Goal: Information Seeking & Learning: Learn about a topic

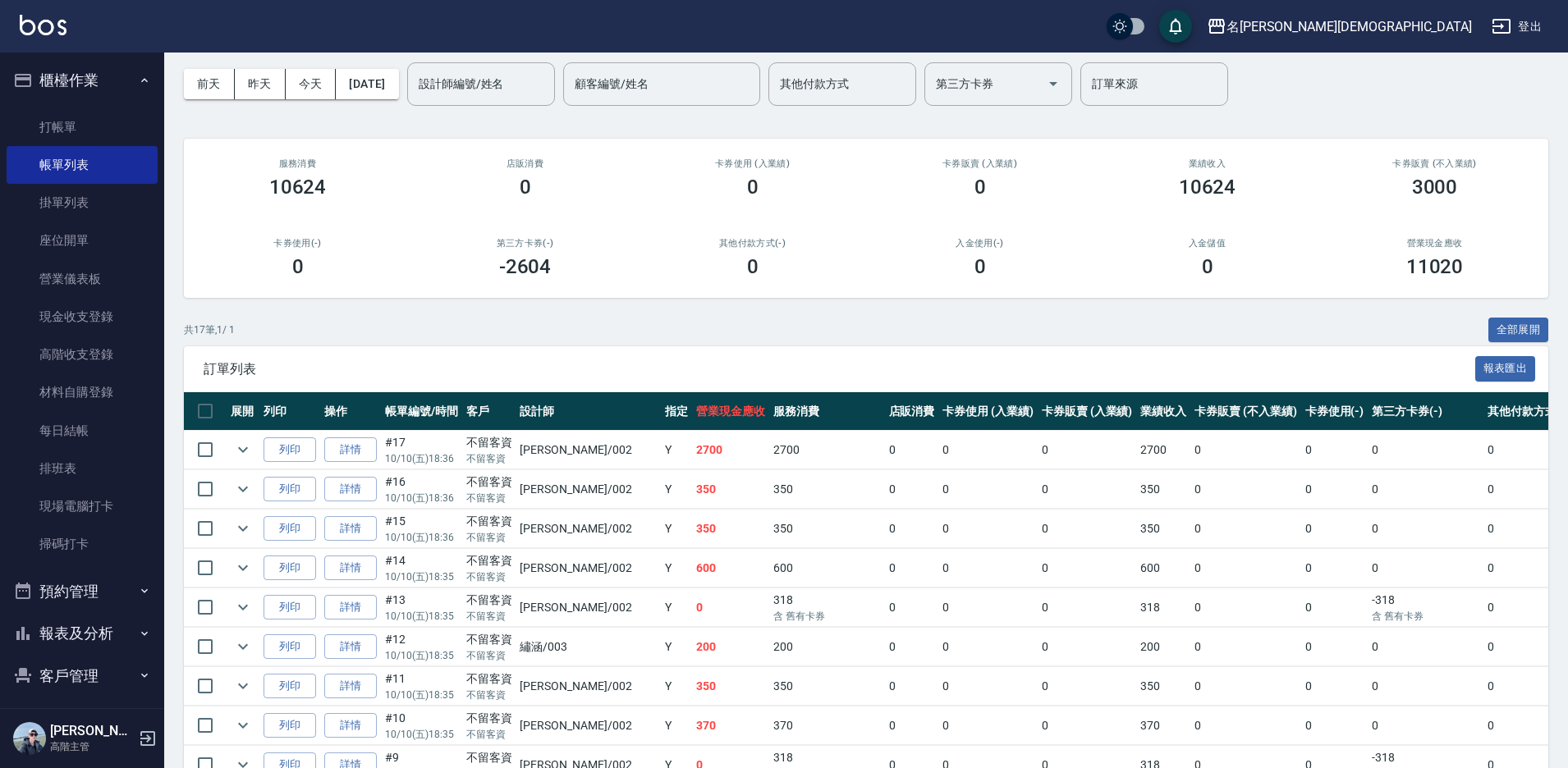
scroll to position [64, 0]
click at [94, 424] on link "每日結帳" at bounding box center [82, 431] width 151 height 38
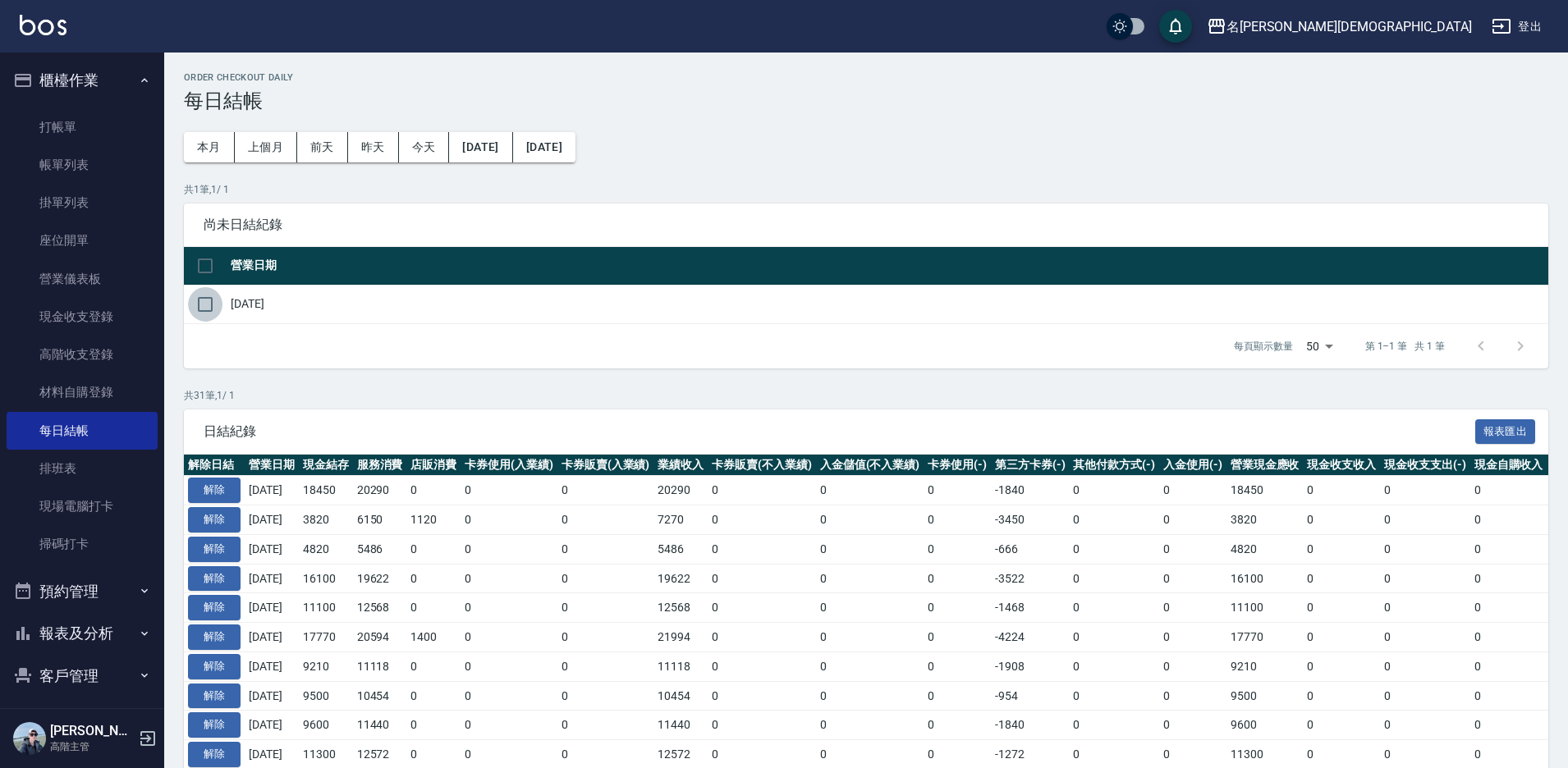
click at [202, 303] on input "checkbox" at bounding box center [205, 305] width 34 height 34
checkbox input "true"
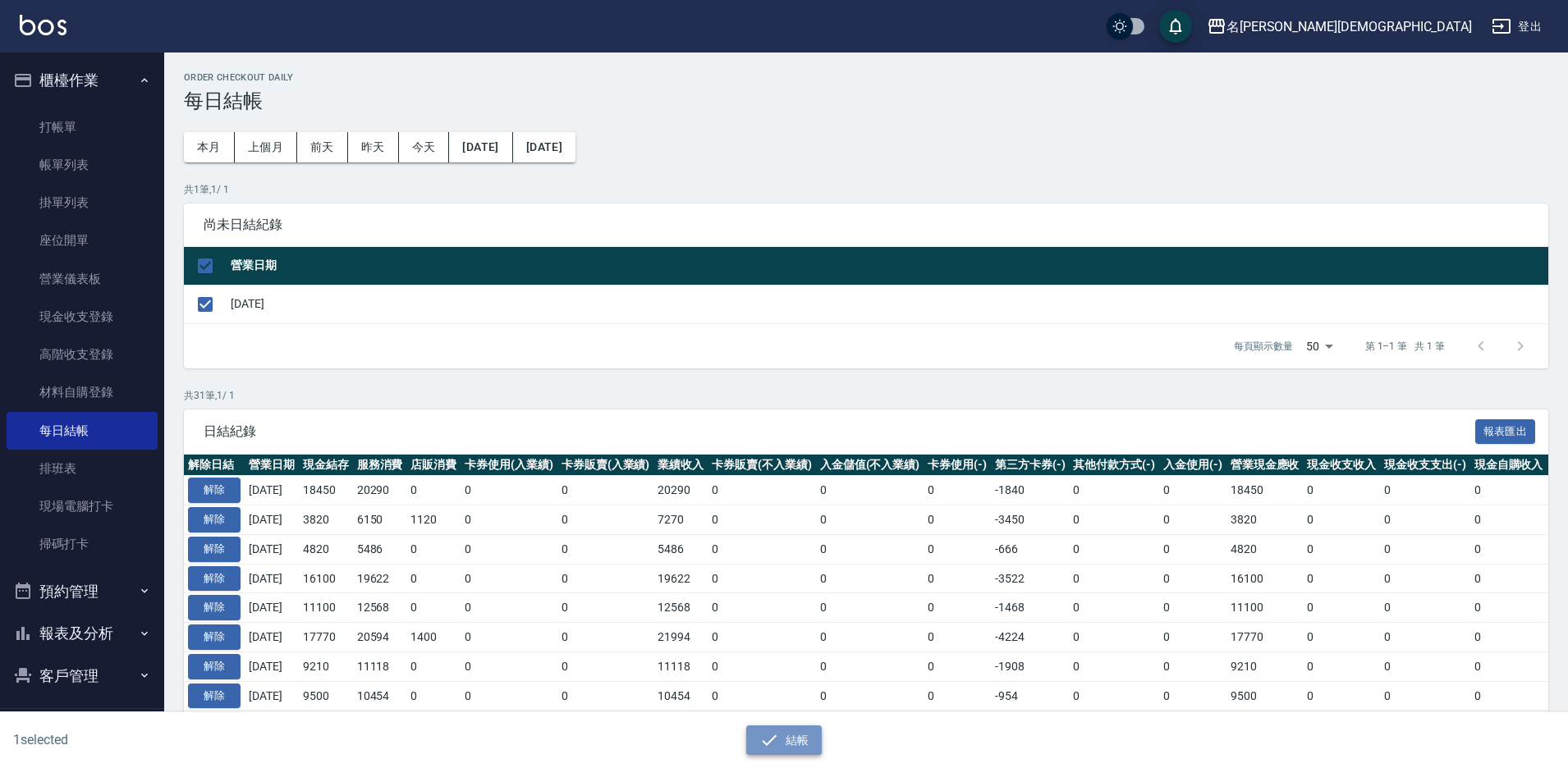
drag, startPoint x: 776, startPoint y: 736, endPoint x: 767, endPoint y: 695, distance: 42.0
click at [776, 735] on icon "button" at bounding box center [769, 740] width 20 height 20
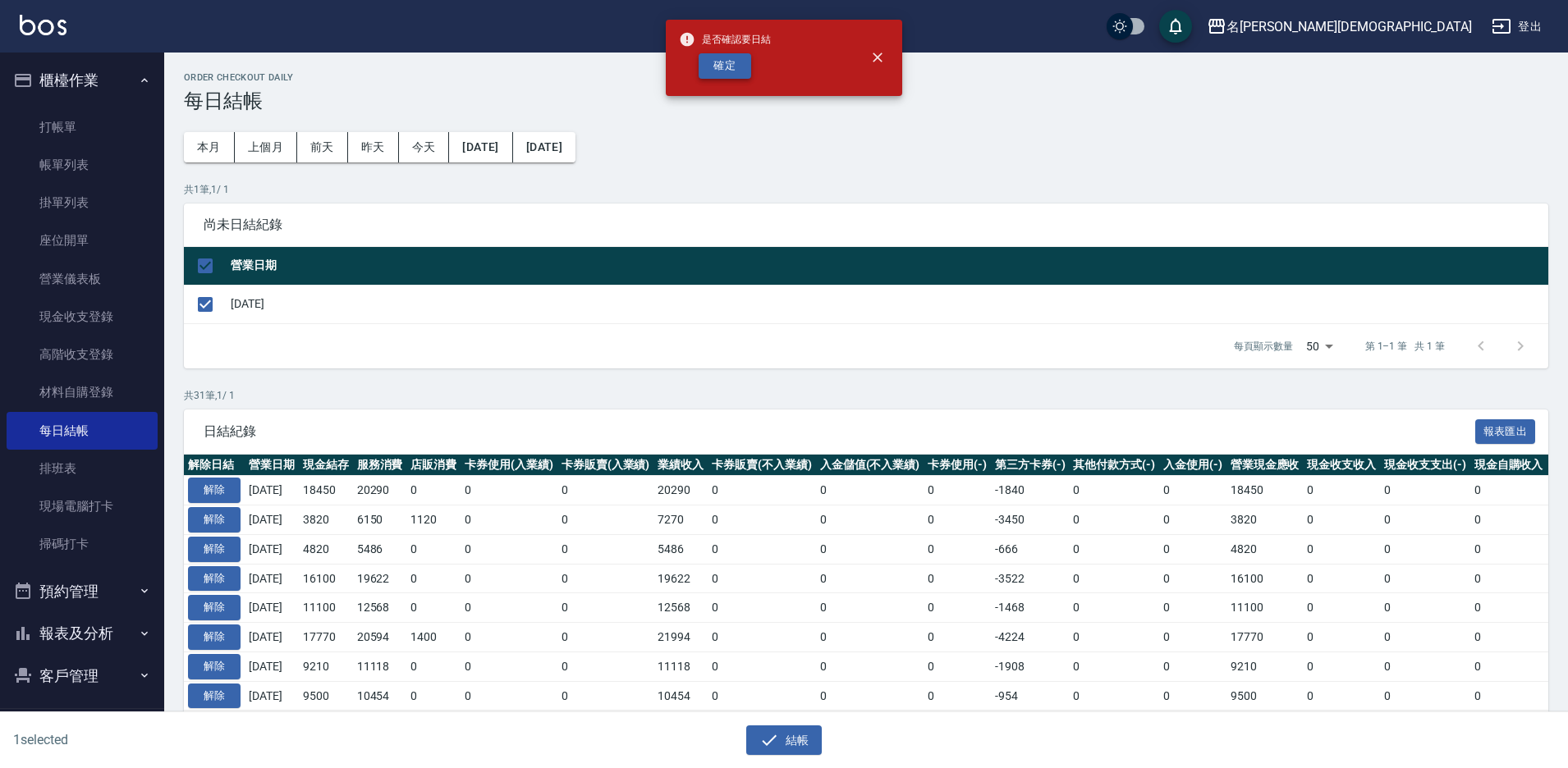
click at [715, 65] on button "確定" at bounding box center [724, 66] width 52 height 26
checkbox input "false"
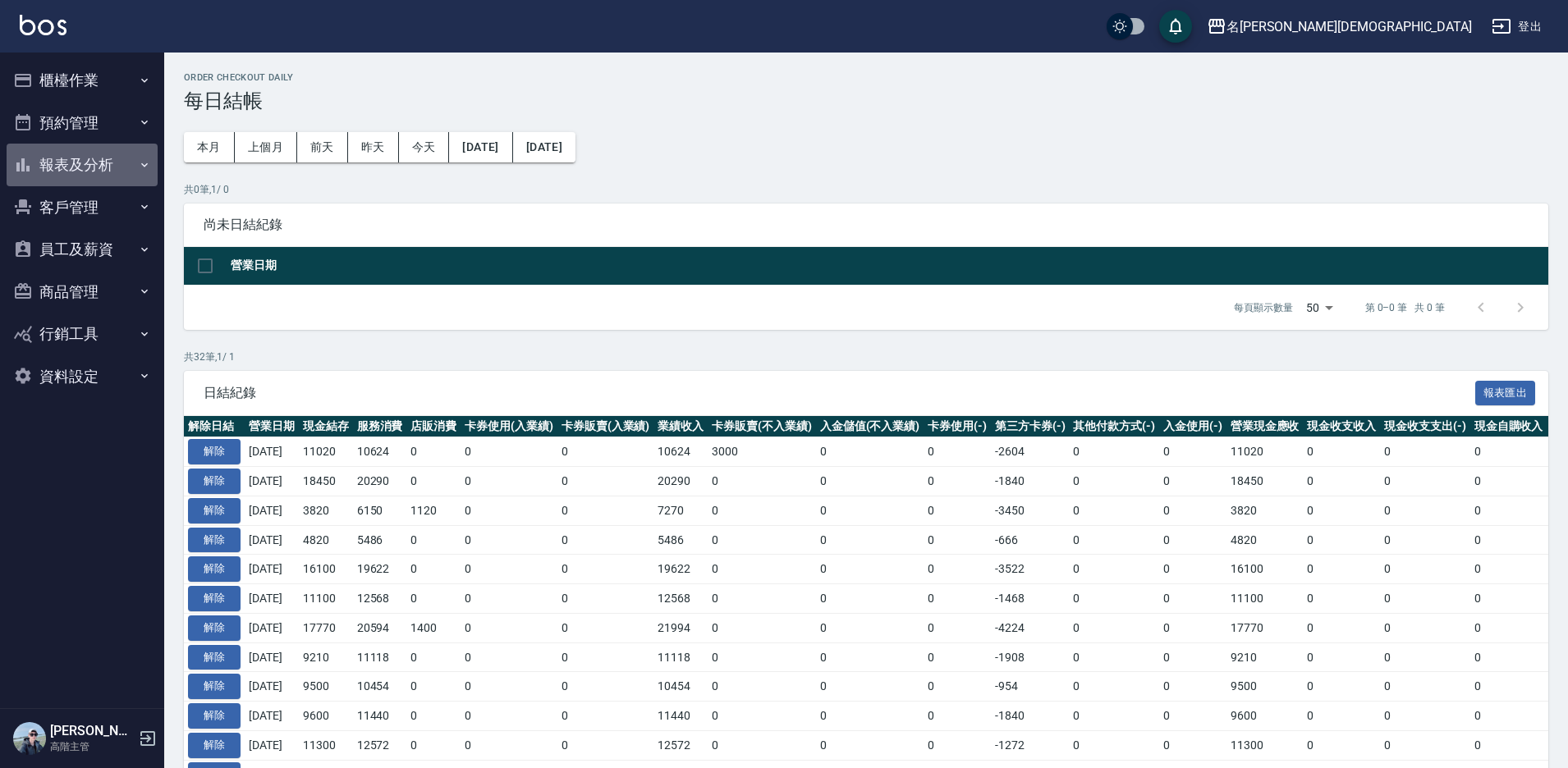
click at [92, 167] on button "報表及分析" at bounding box center [82, 164] width 151 height 43
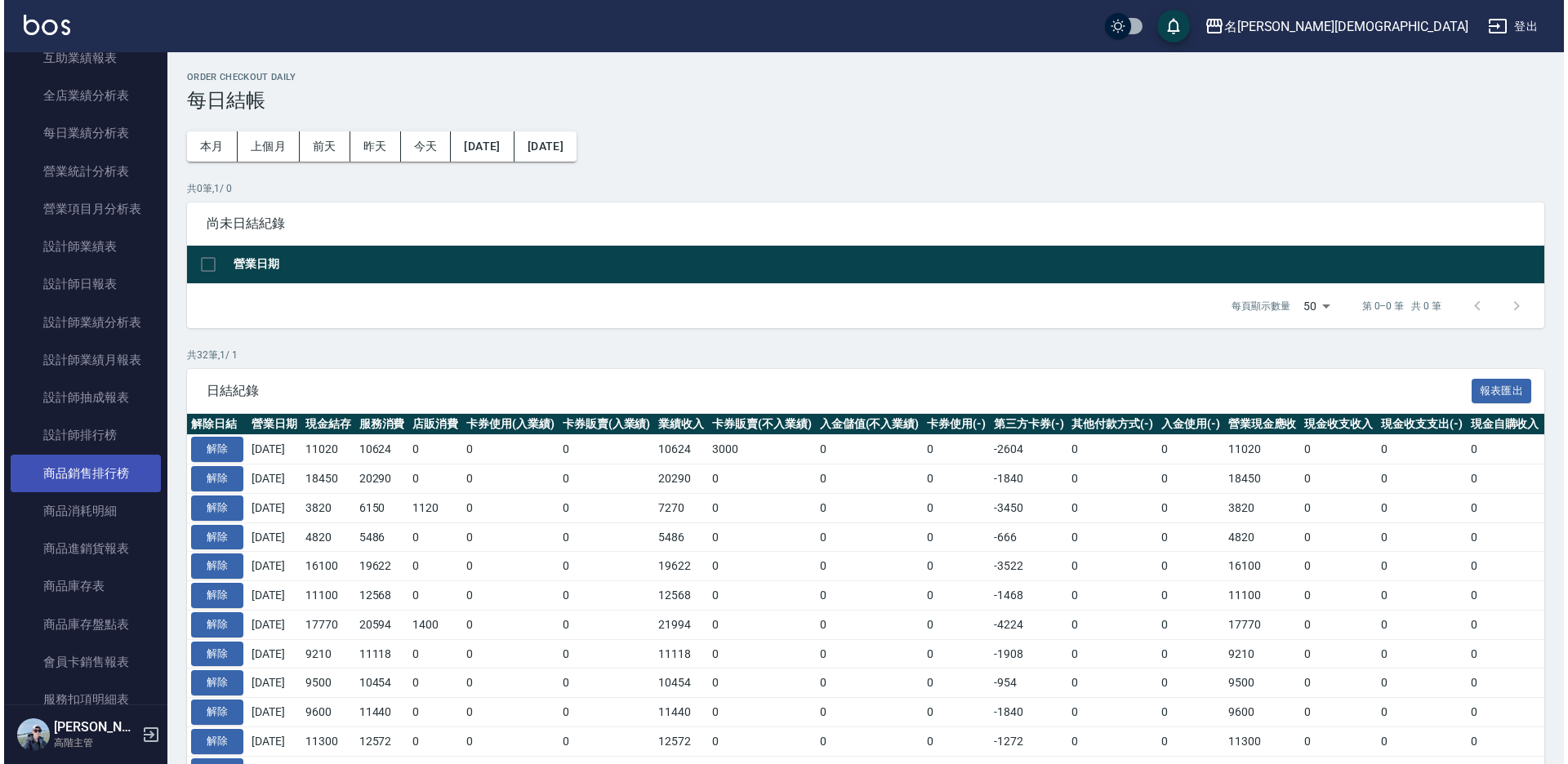
scroll to position [490, 0]
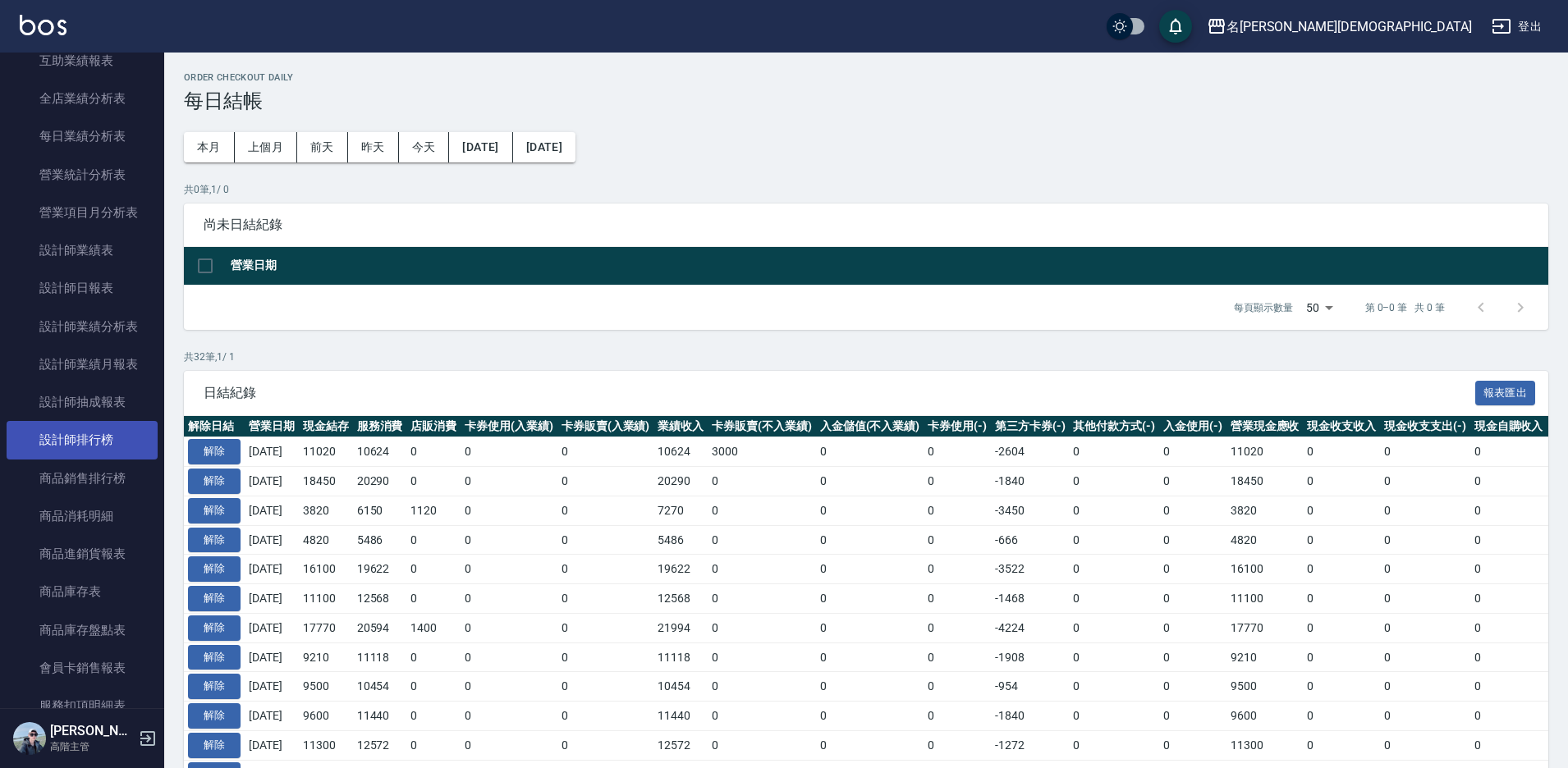
click at [102, 433] on link "設計師排行榜" at bounding box center [82, 440] width 151 height 38
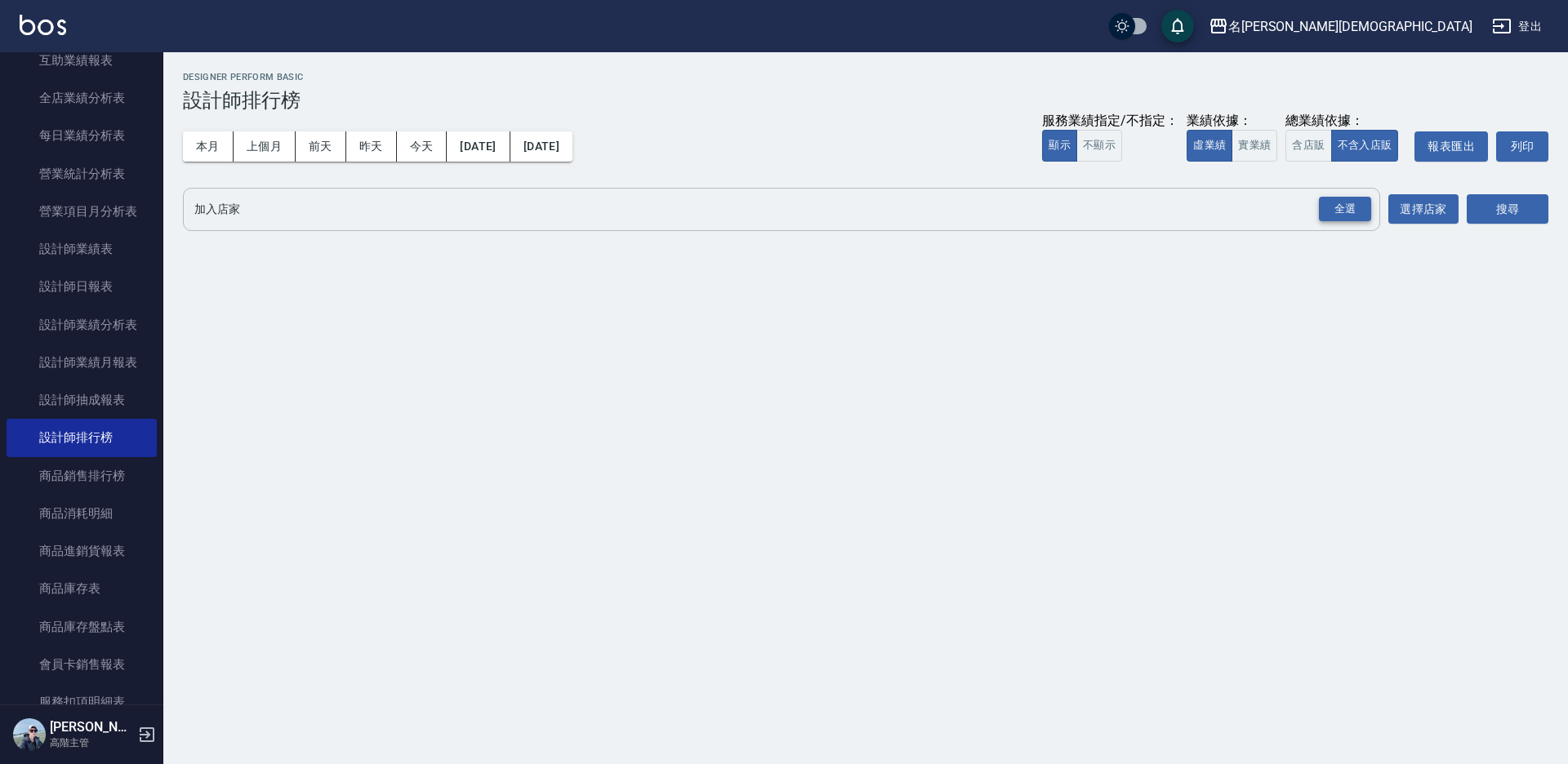
drag, startPoint x: 1307, startPoint y: 147, endPoint x: 1363, endPoint y: 197, distance: 75.1
click at [1308, 147] on button "含店販" at bounding box center [1308, 145] width 45 height 32
click at [1352, 202] on div "全選" at bounding box center [1344, 209] width 52 height 25
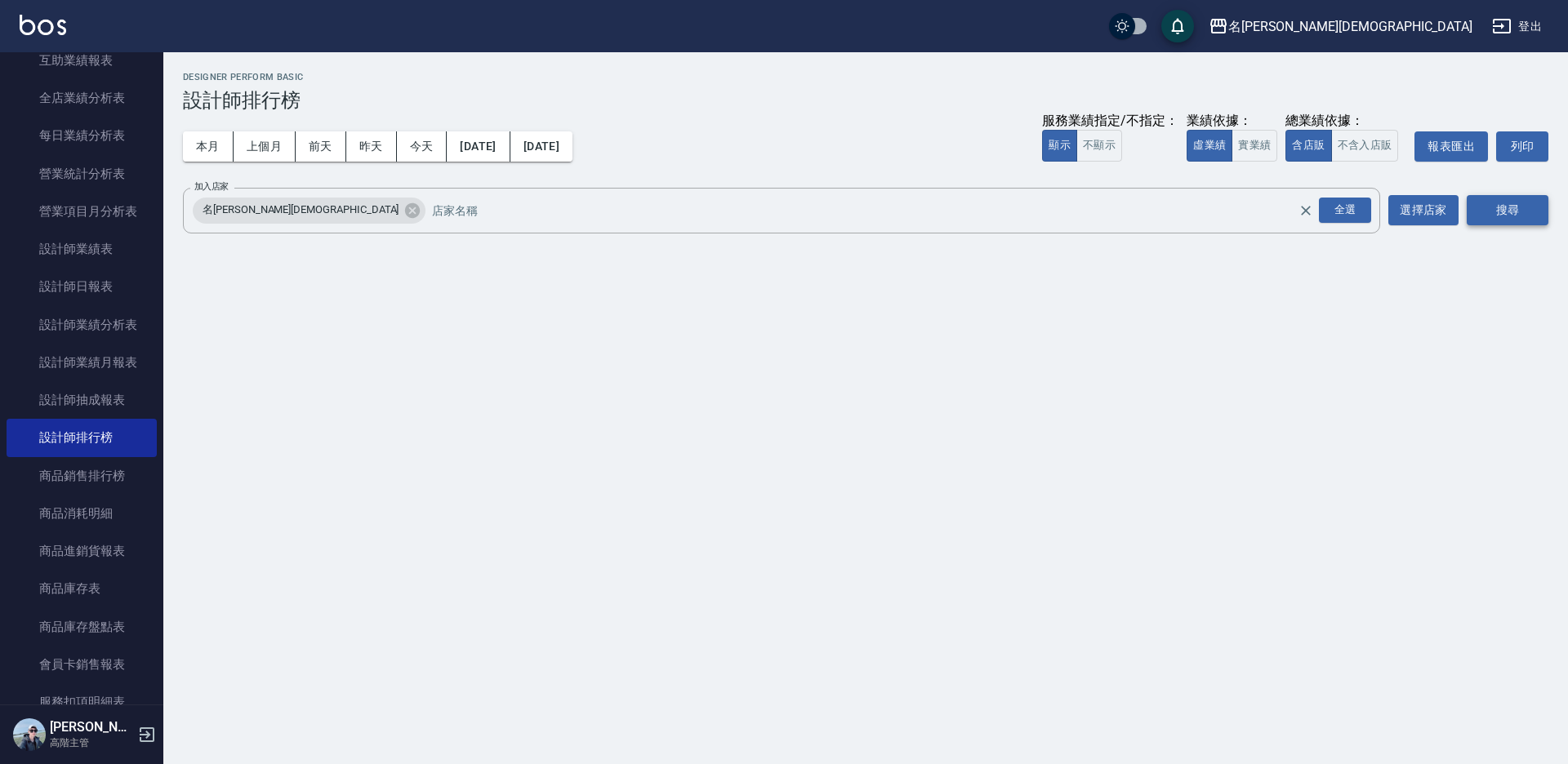
click at [1527, 204] on button "搜尋" at bounding box center [1508, 211] width 81 height 30
